Goal: Find specific page/section: Find specific page/section

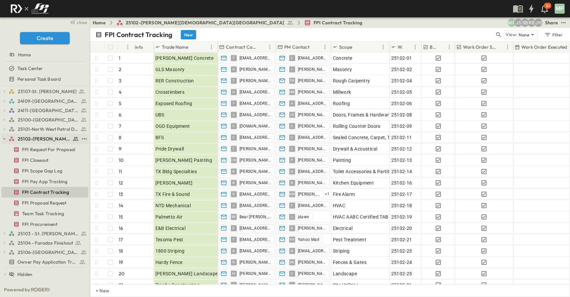
click at [4, 139] on icon "button" at bounding box center [4, 138] width 2 height 1
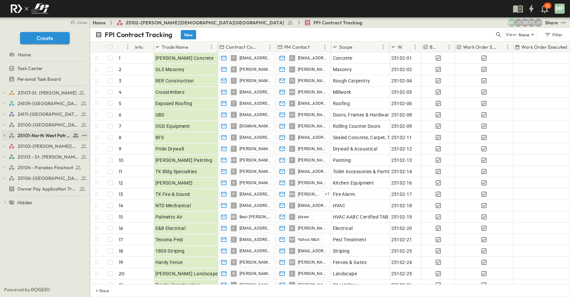
click at [6, 136] on icon "button" at bounding box center [4, 135] width 5 height 5
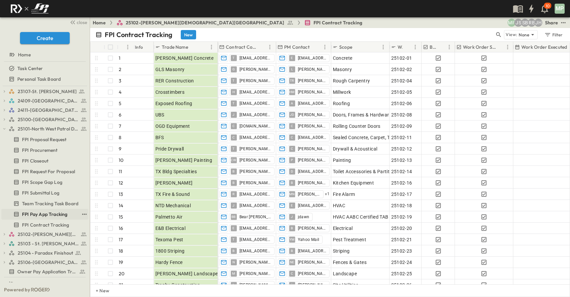
click at [43, 212] on span "FPI Pay App Tracking" at bounding box center [44, 214] width 45 height 7
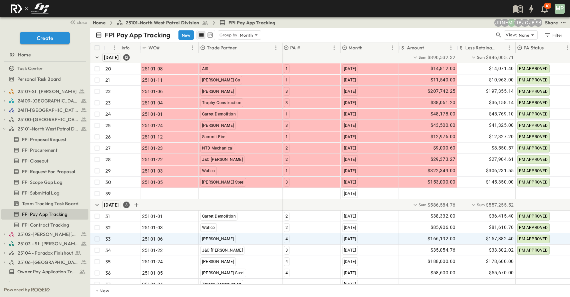
scroll to position [262, 0]
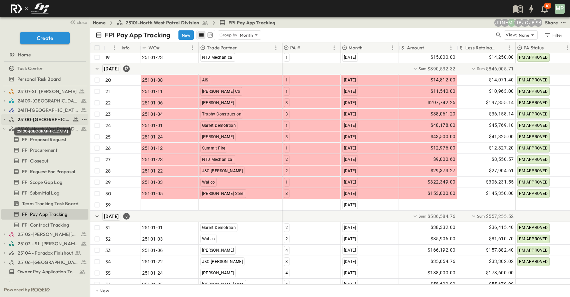
click at [24, 117] on span "25100-[GEOGRAPHIC_DATA]" at bounding box center [44, 119] width 53 height 7
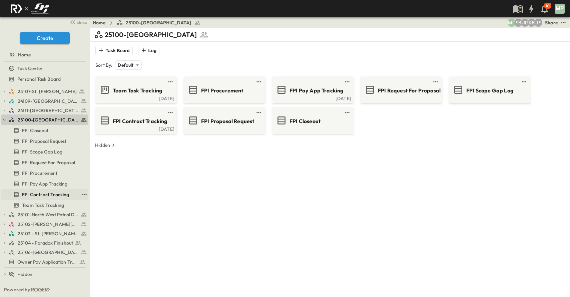
click at [43, 197] on span "FPI Contract Tracking" at bounding box center [45, 194] width 47 height 7
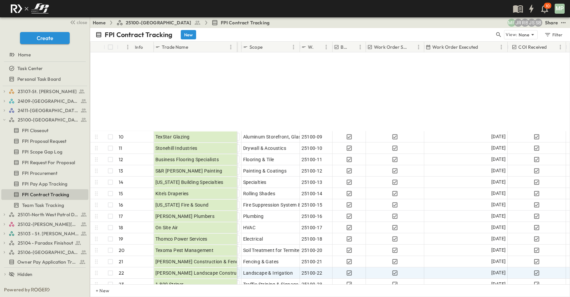
scroll to position [133, 112]
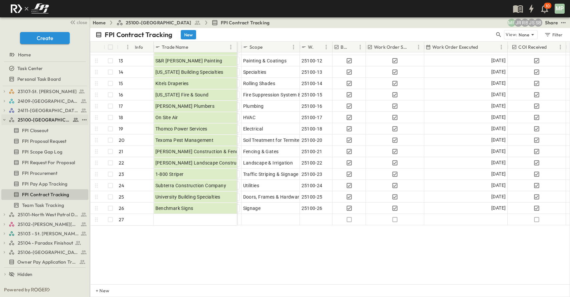
click at [4, 120] on icon "button" at bounding box center [4, 119] width 2 height 1
